Goal: Navigation & Orientation: Find specific page/section

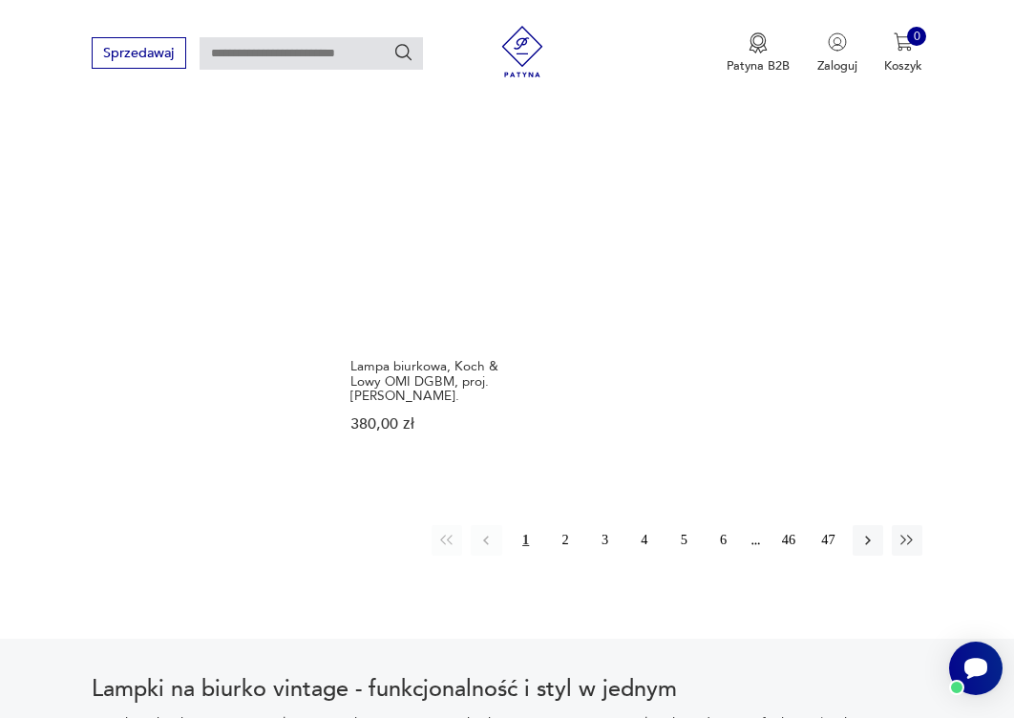
scroll to position [2337, 0]
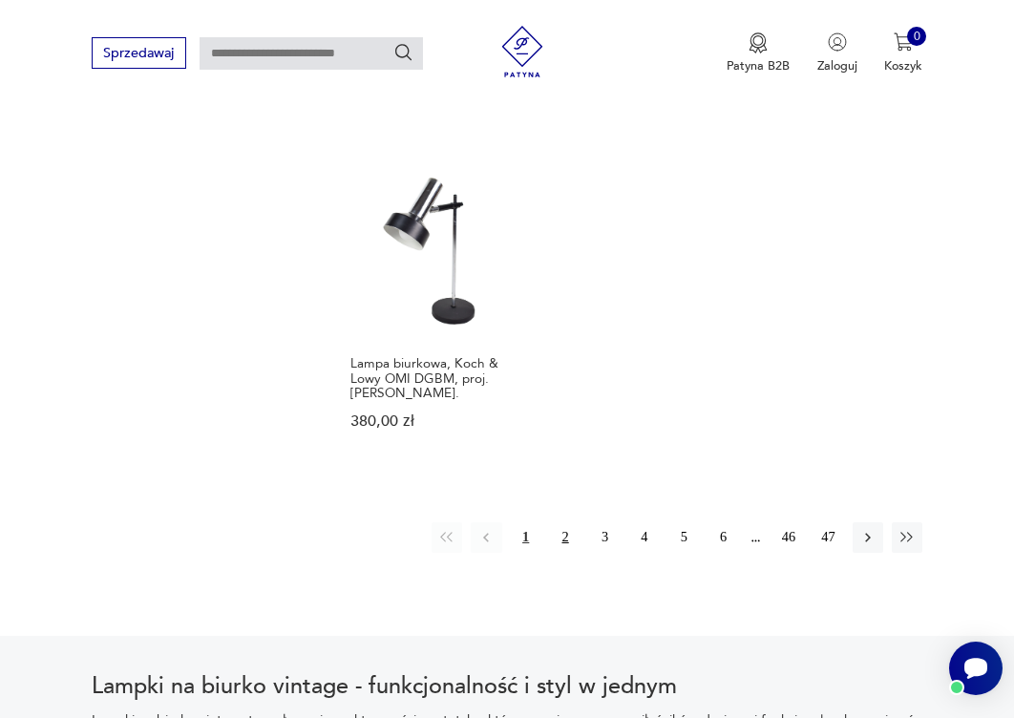
click at [568, 553] on button "2" at bounding box center [565, 537] width 31 height 31
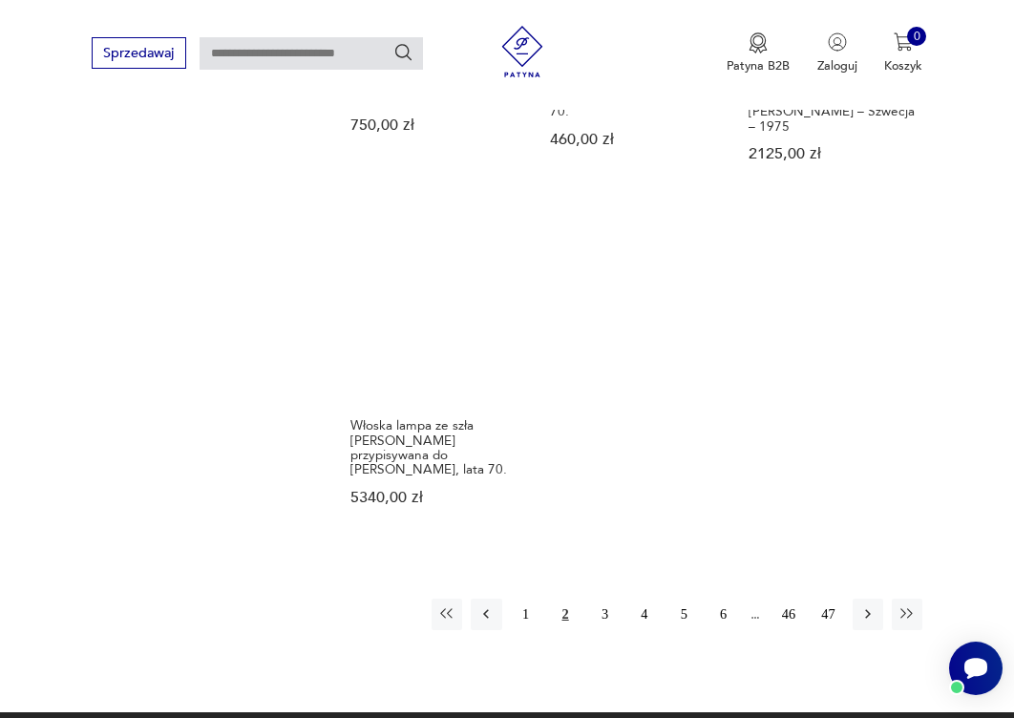
scroll to position [2355, 0]
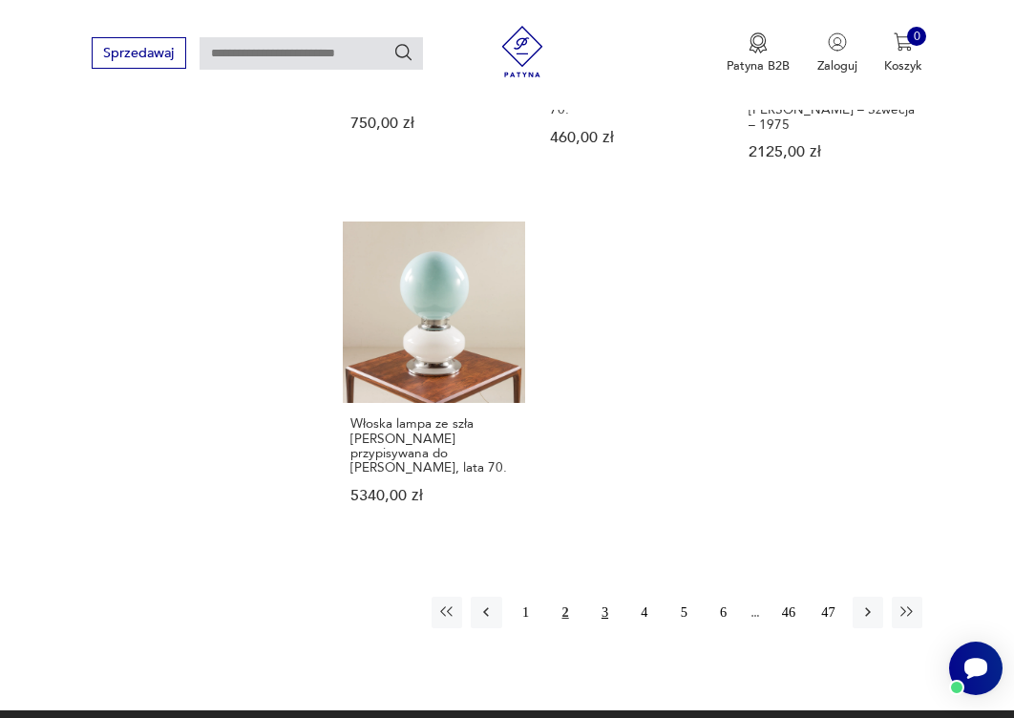
click at [601, 614] on button "3" at bounding box center [604, 612] width 31 height 31
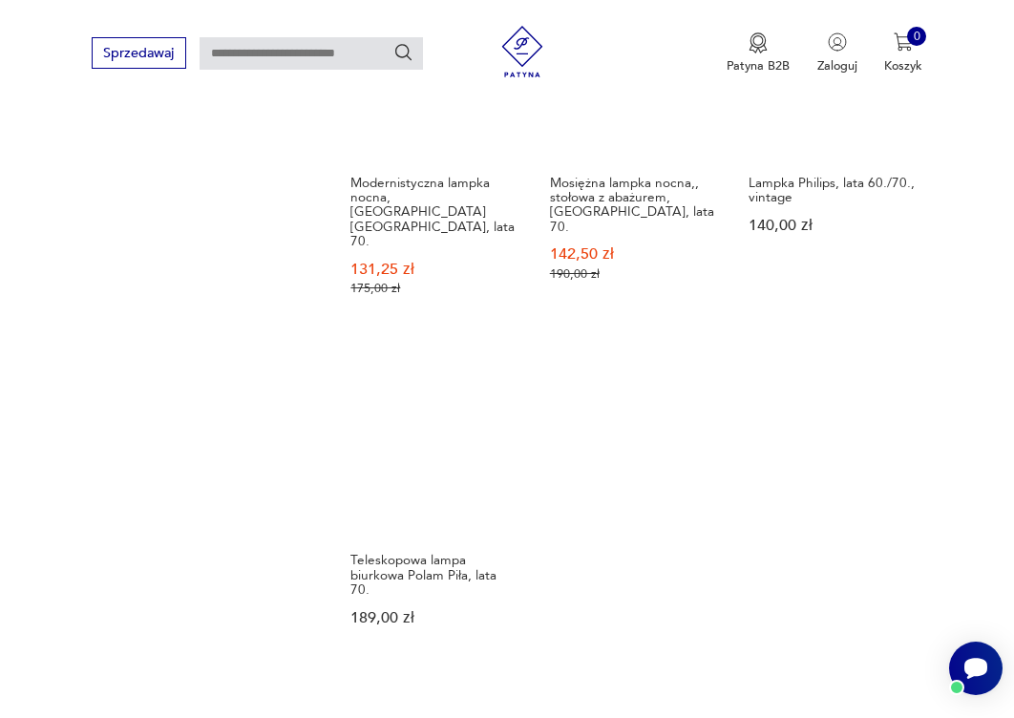
scroll to position [2307, 0]
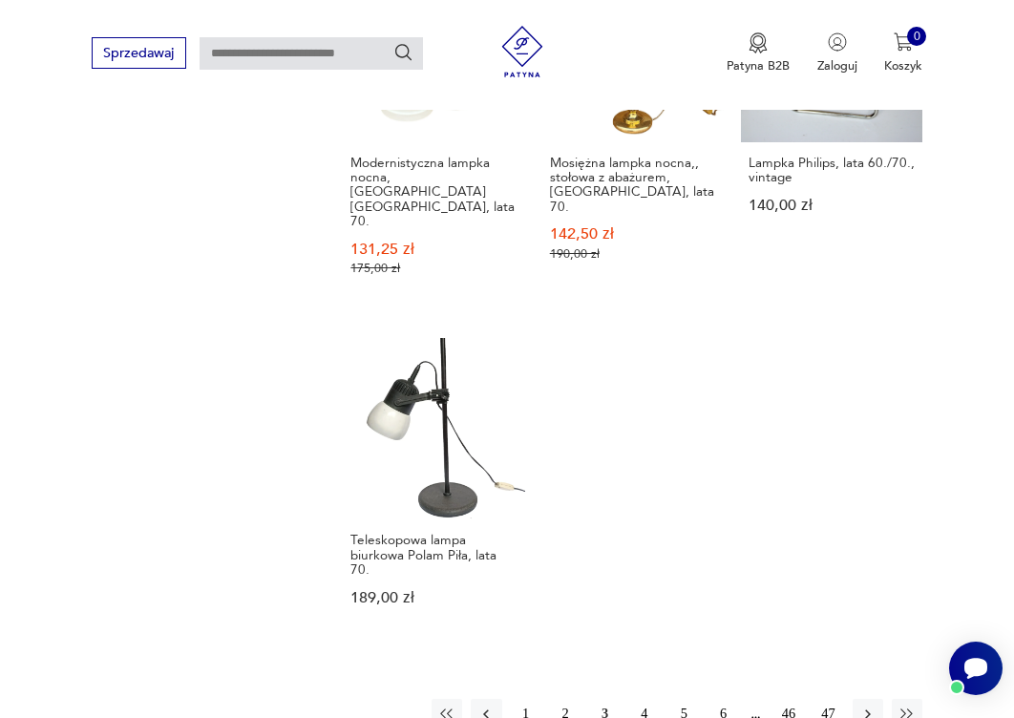
click at [643, 699] on button "4" at bounding box center [644, 714] width 31 height 31
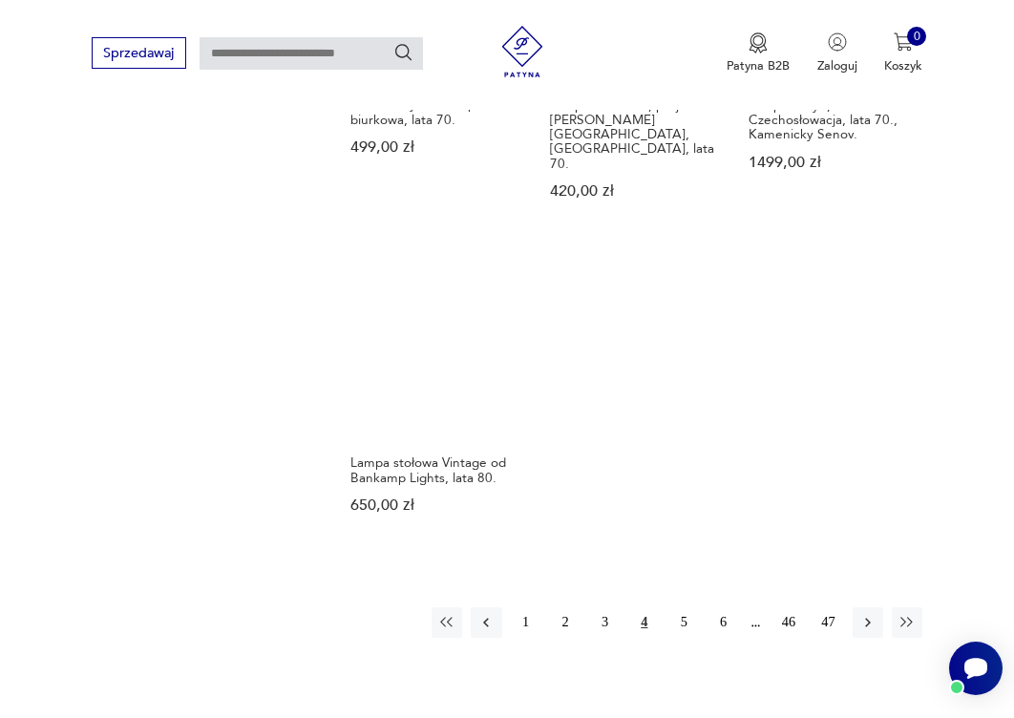
scroll to position [2283, 0]
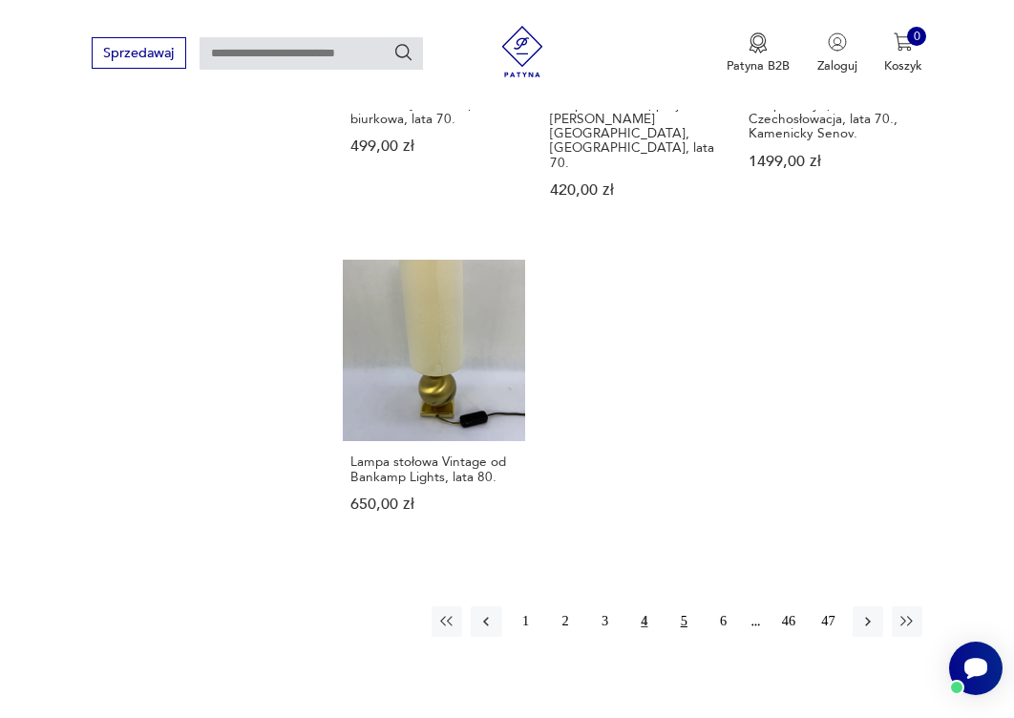
click at [686, 626] on button "5" at bounding box center [683, 621] width 31 height 31
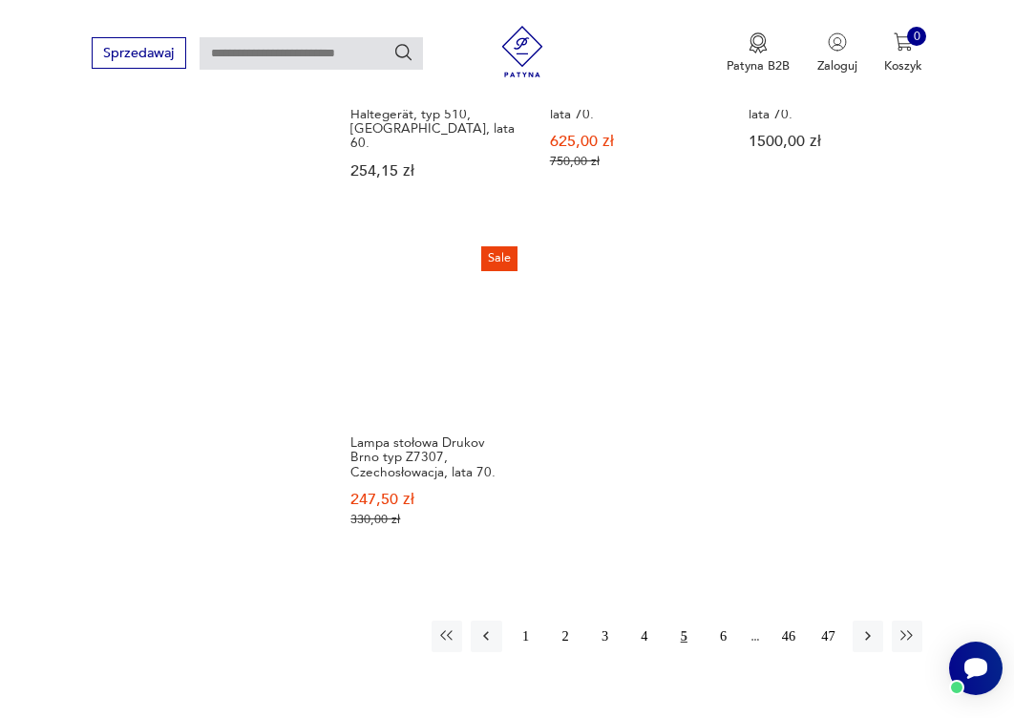
scroll to position [2297, 0]
click at [719, 630] on button "6" at bounding box center [722, 636] width 31 height 31
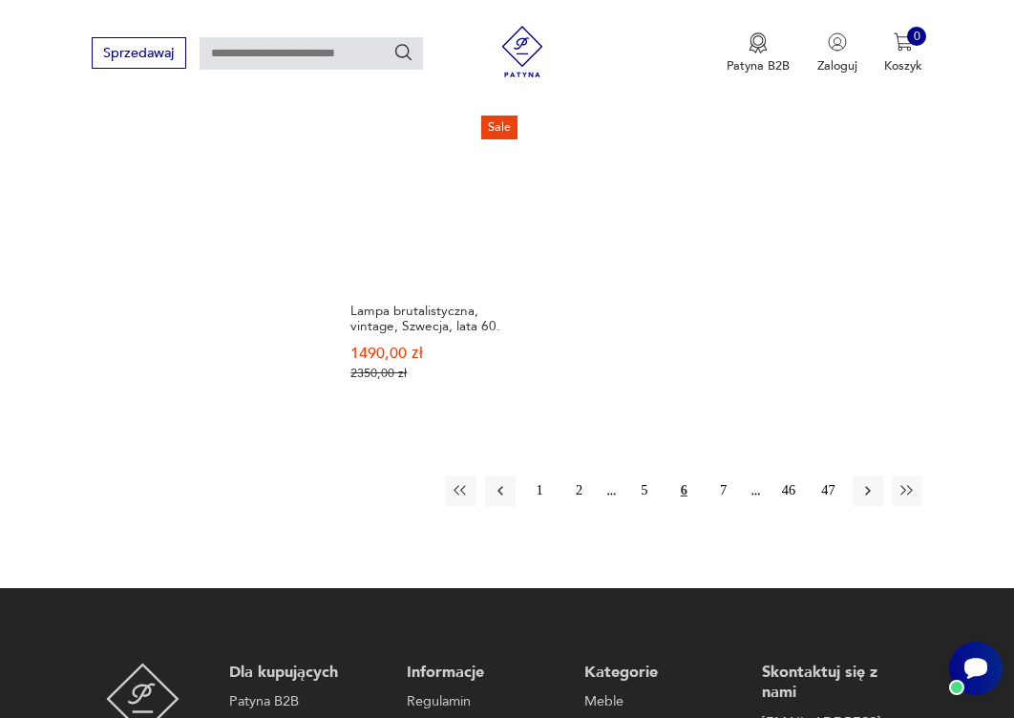
scroll to position [2356, 0]
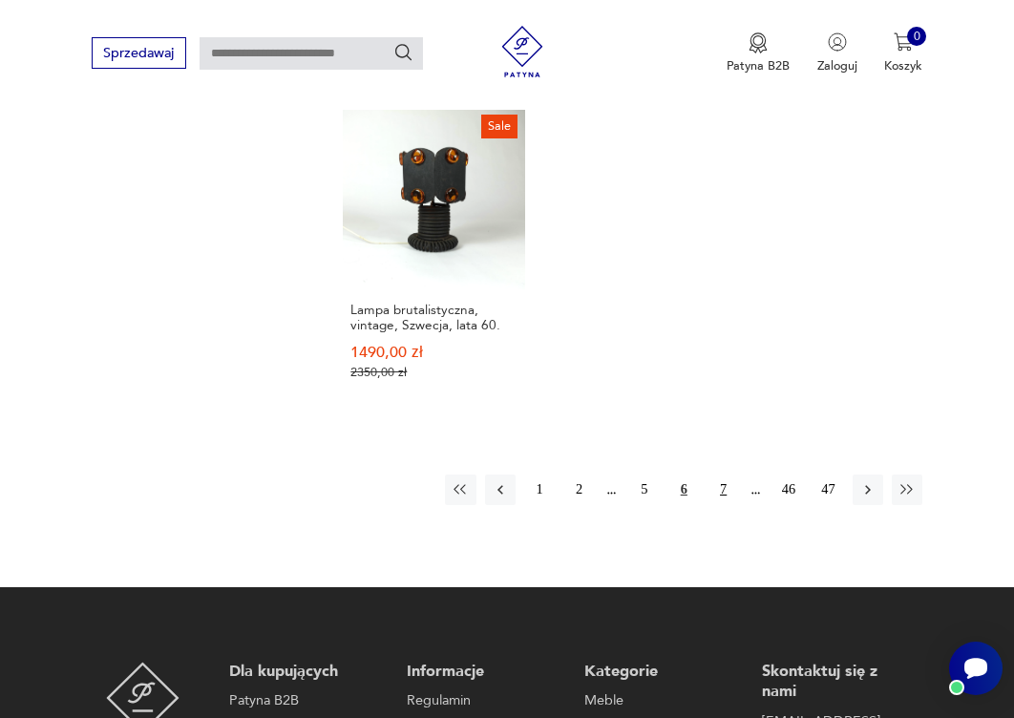
click at [722, 505] on button "7" at bounding box center [722, 490] width 31 height 31
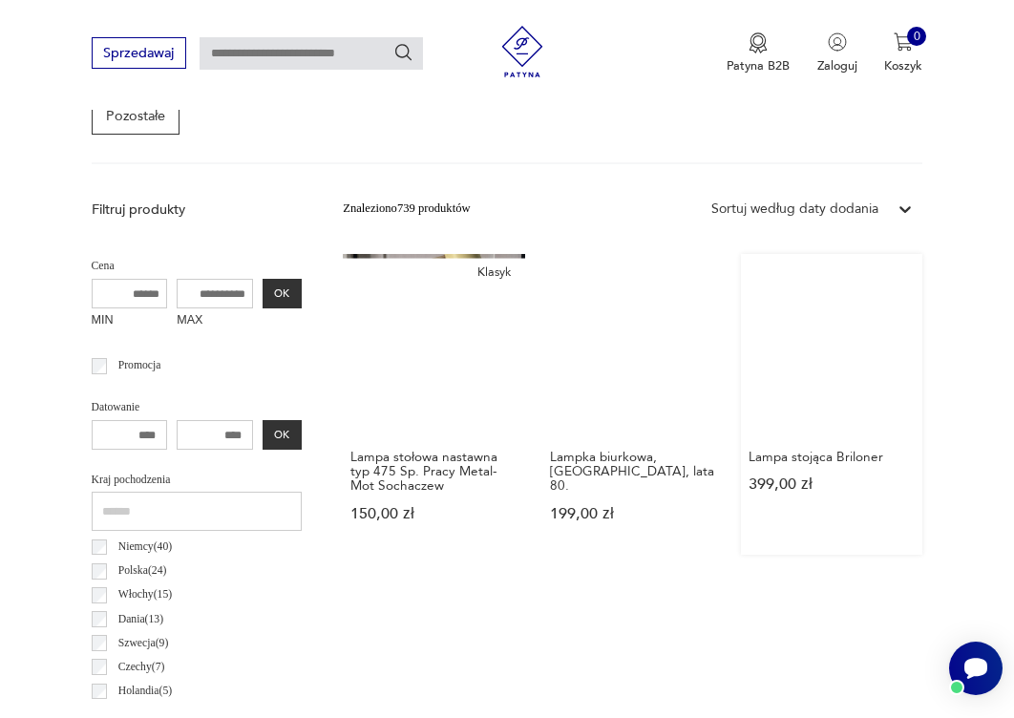
scroll to position [440, 0]
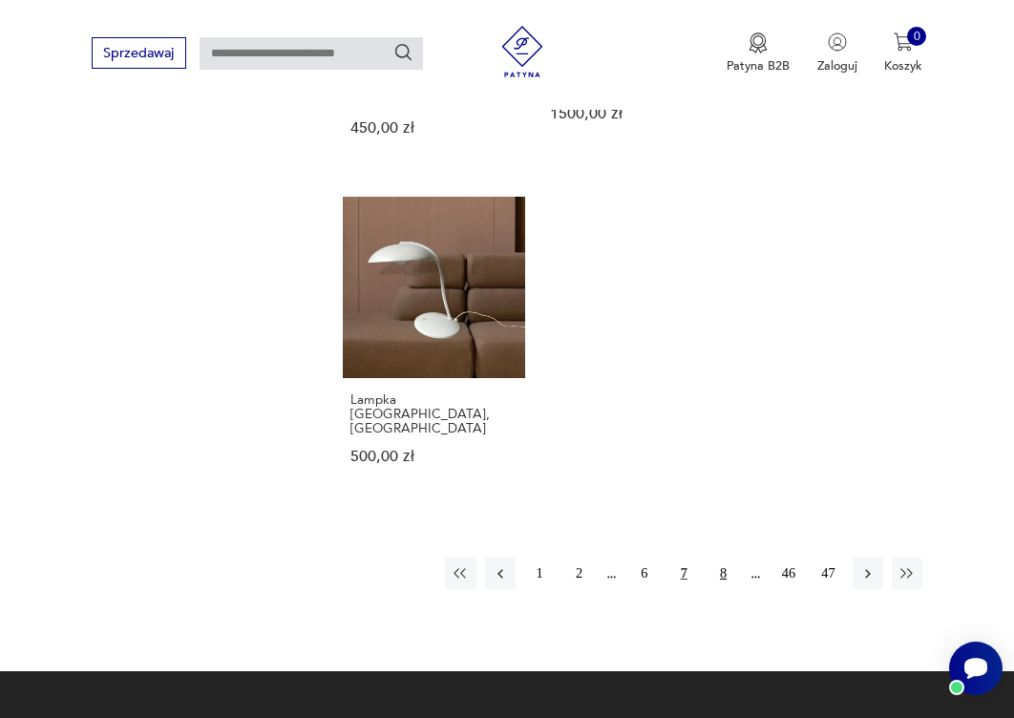
click at [723, 558] on button "8" at bounding box center [722, 573] width 31 height 31
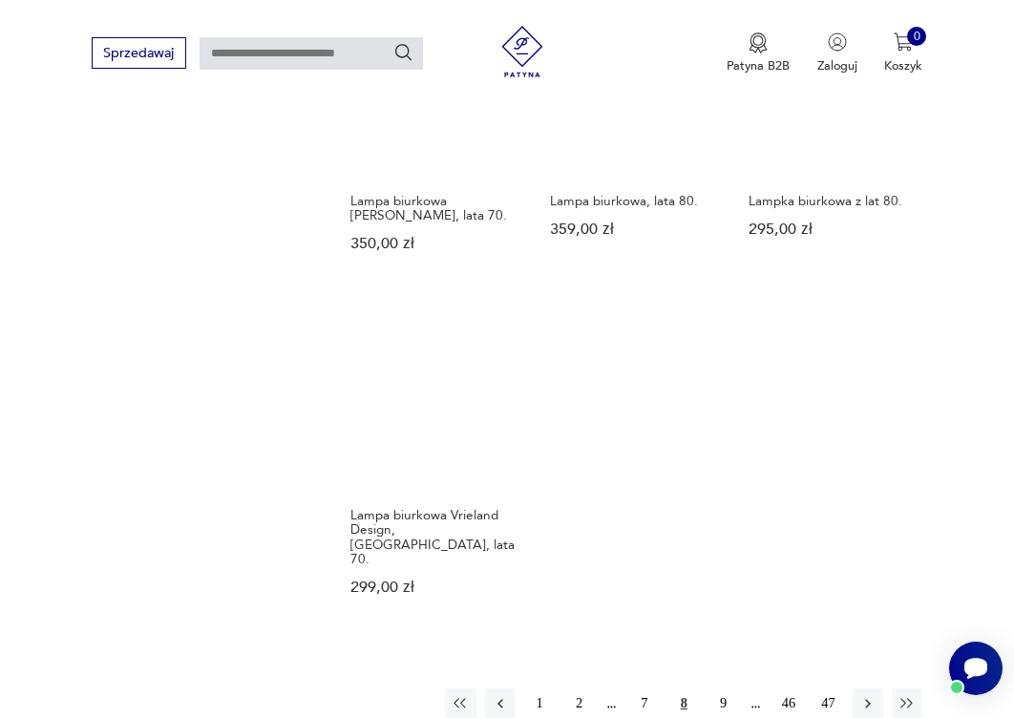
scroll to position [2227, 0]
